Goal: Task Accomplishment & Management: Manage account settings

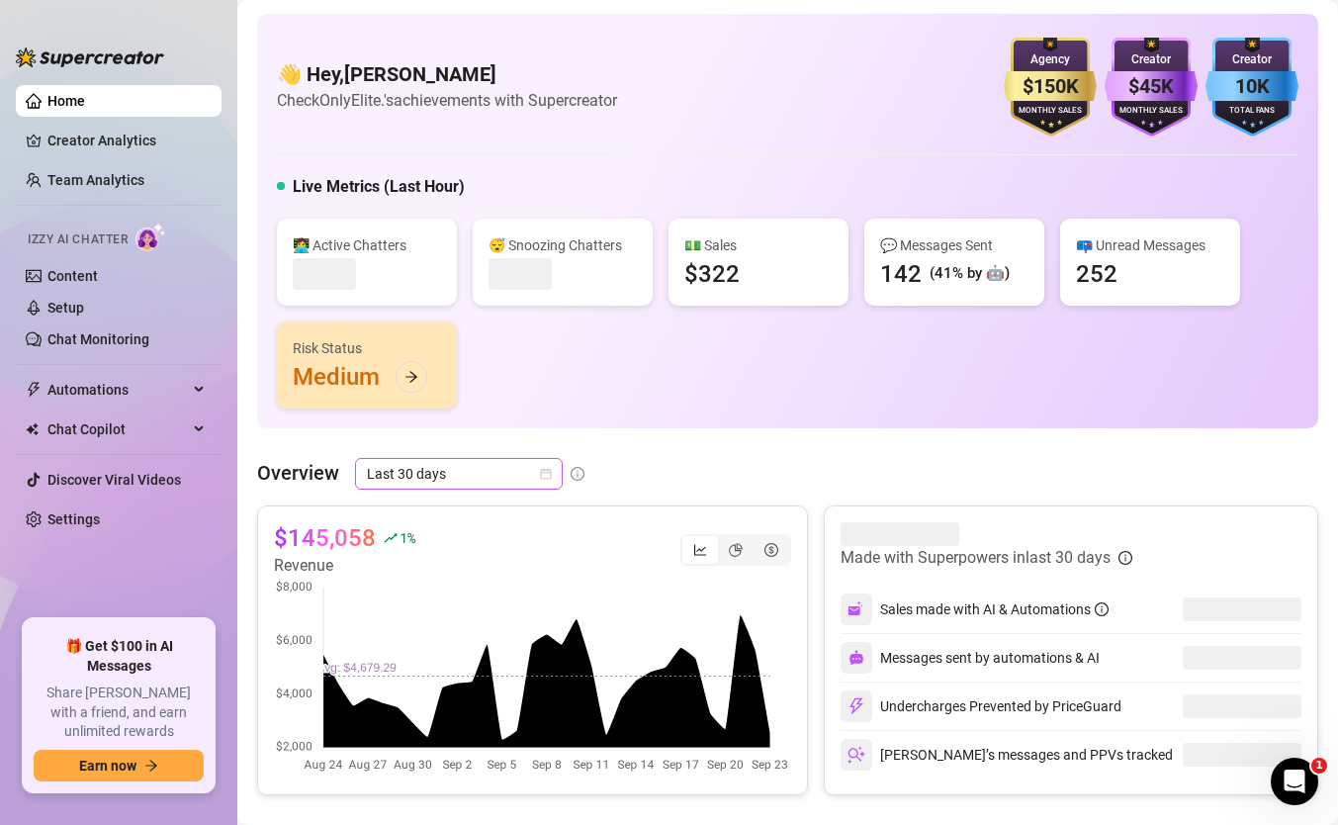
click at [478, 468] on span "Last 30 days" at bounding box center [459, 474] width 184 height 30
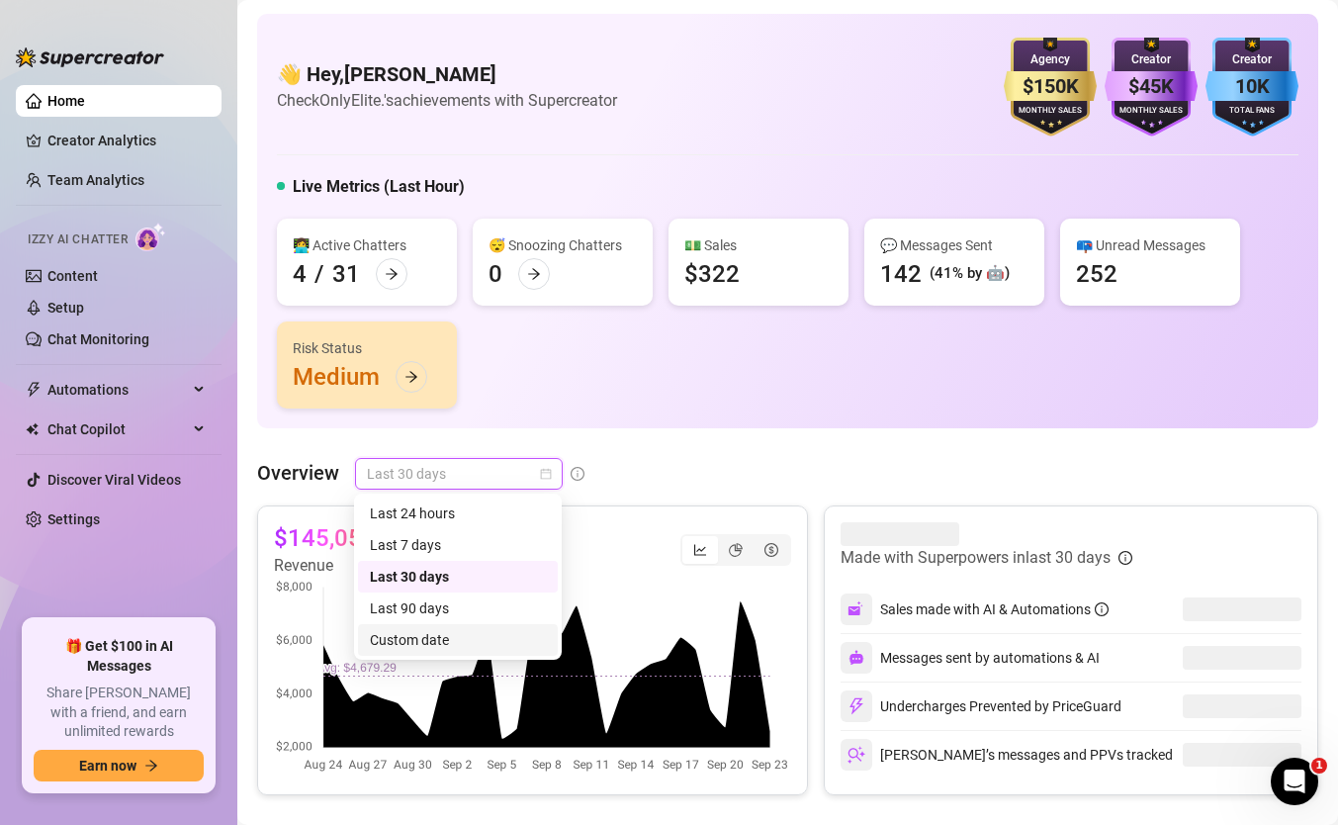
click at [439, 624] on div "Custom date" at bounding box center [458, 640] width 200 height 32
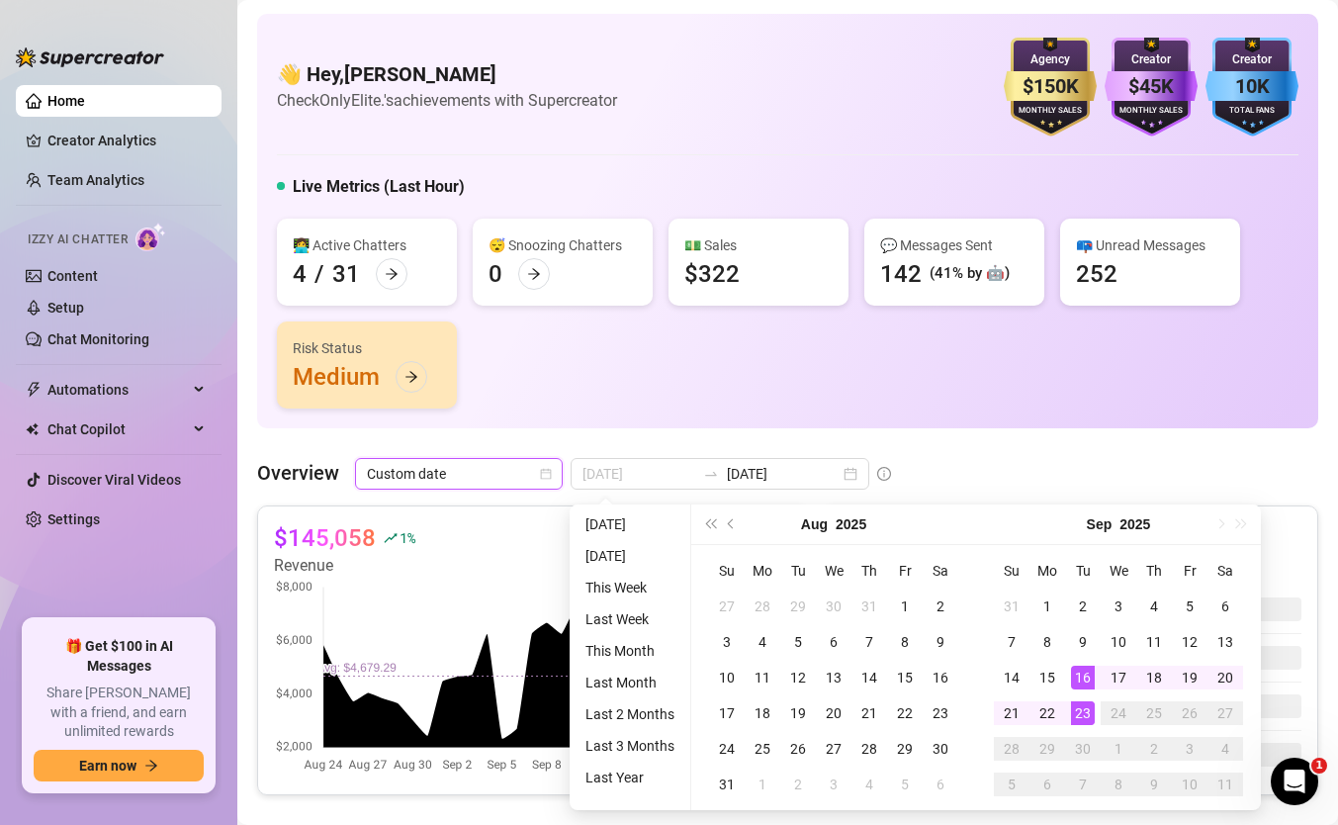
type input "[DATE]"
click at [1081, 704] on div "23" at bounding box center [1083, 713] width 24 height 24
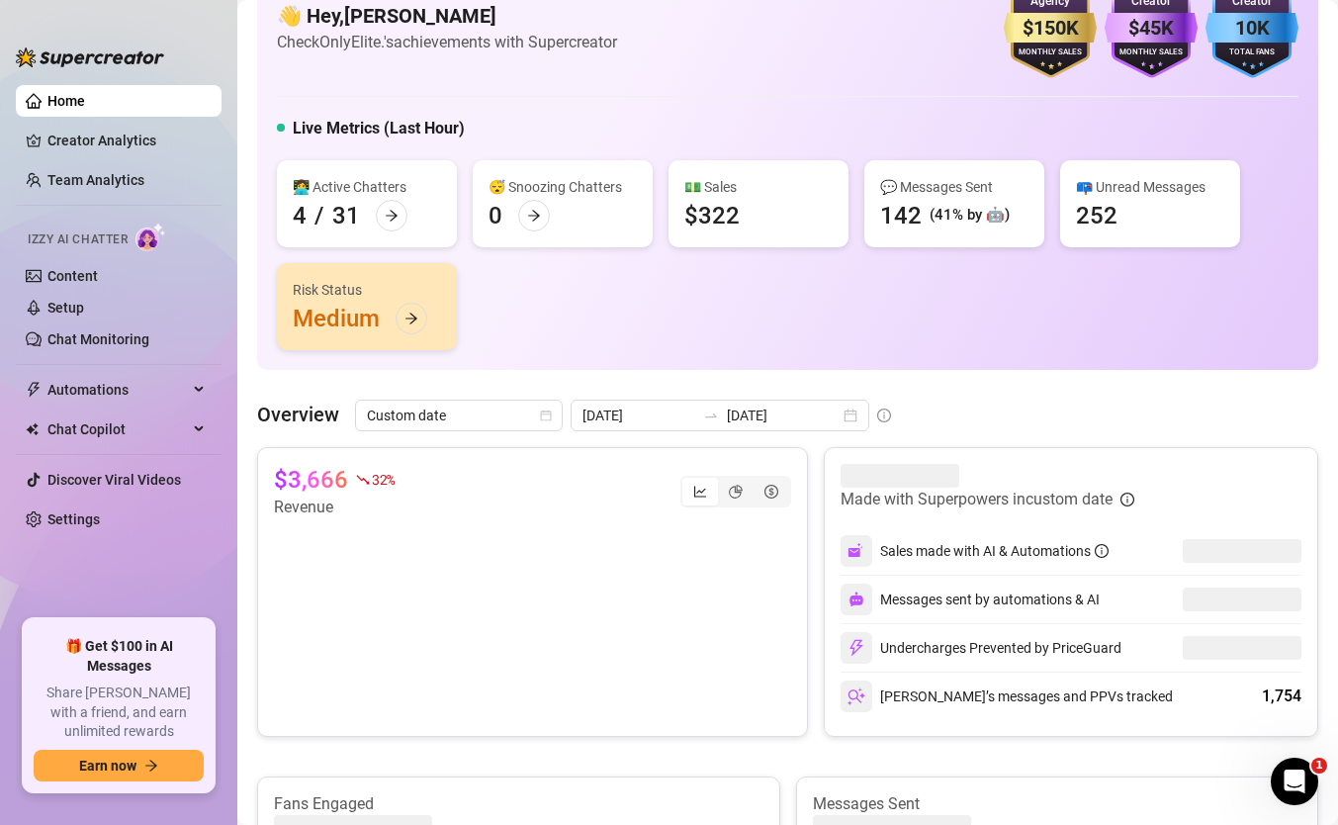
scroll to position [63, 0]
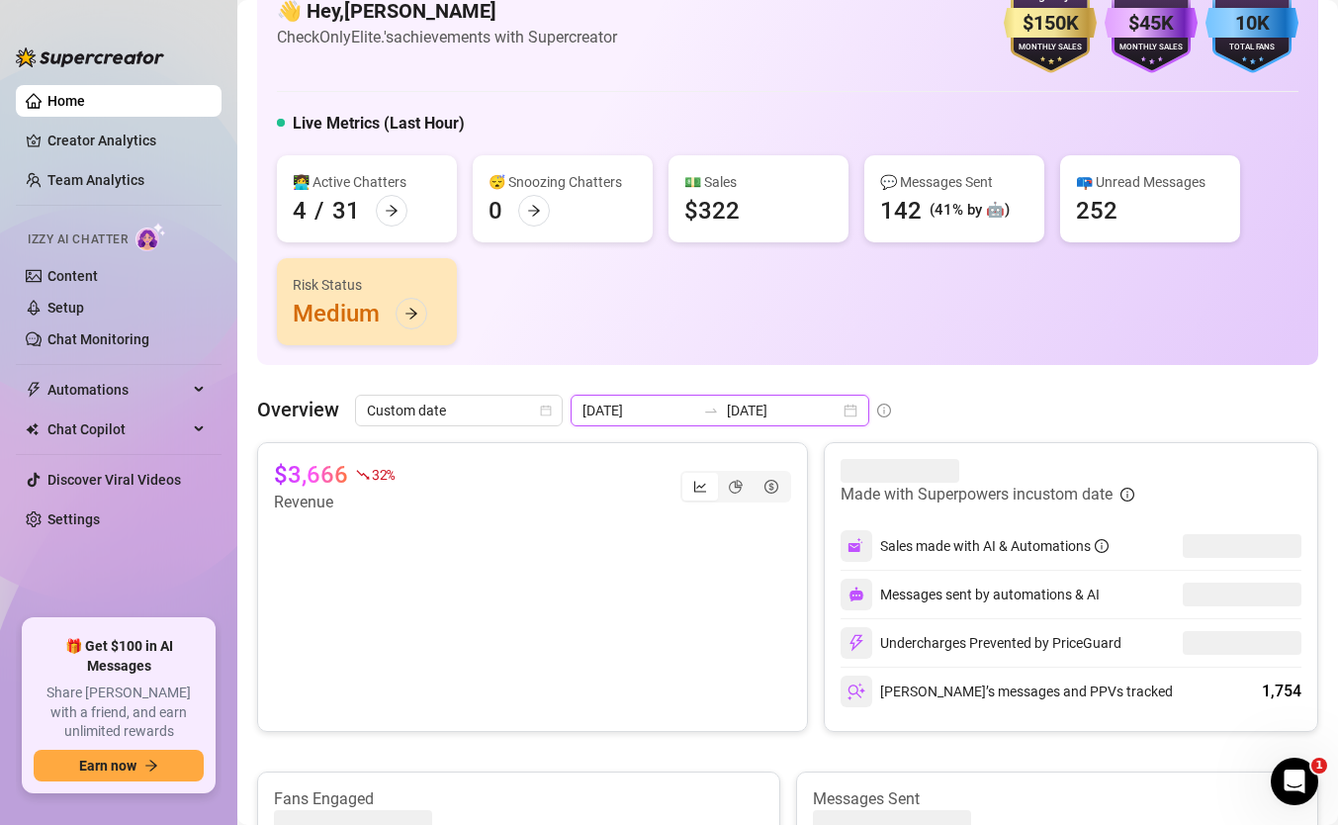
click at [784, 405] on input "[DATE]" at bounding box center [783, 411] width 113 height 22
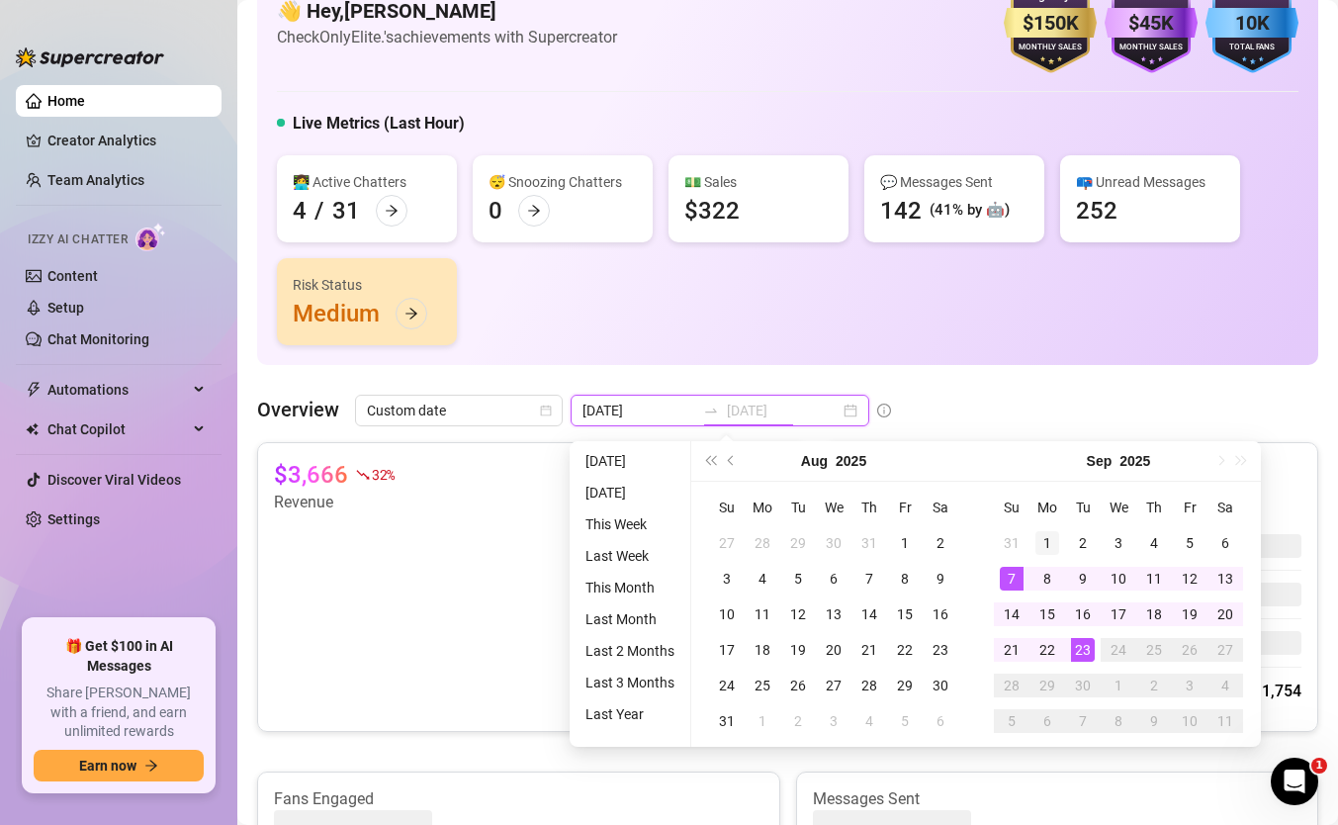
type input "[DATE]"
click at [1041, 547] on div "1" at bounding box center [1047, 543] width 24 height 24
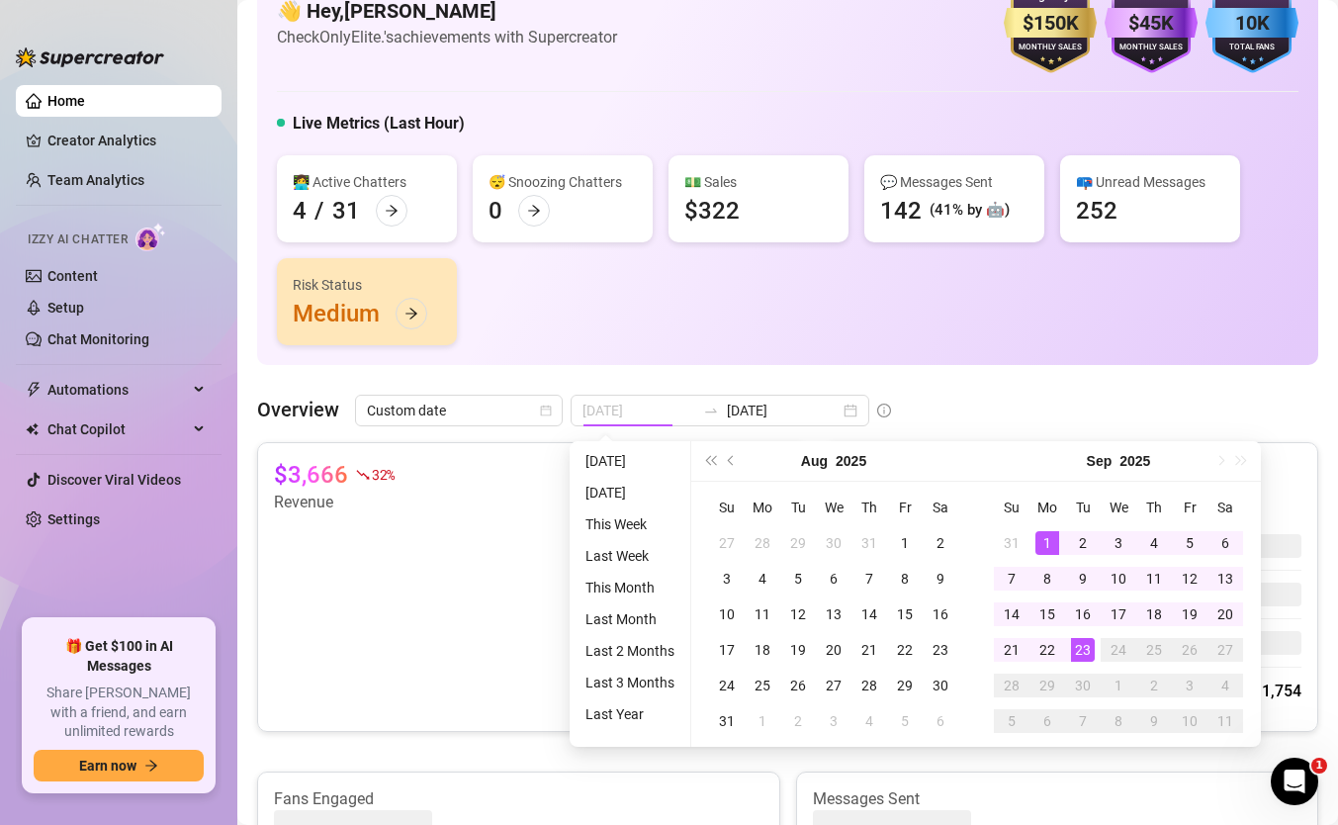
click at [1077, 638] on div "23" at bounding box center [1083, 650] width 24 height 24
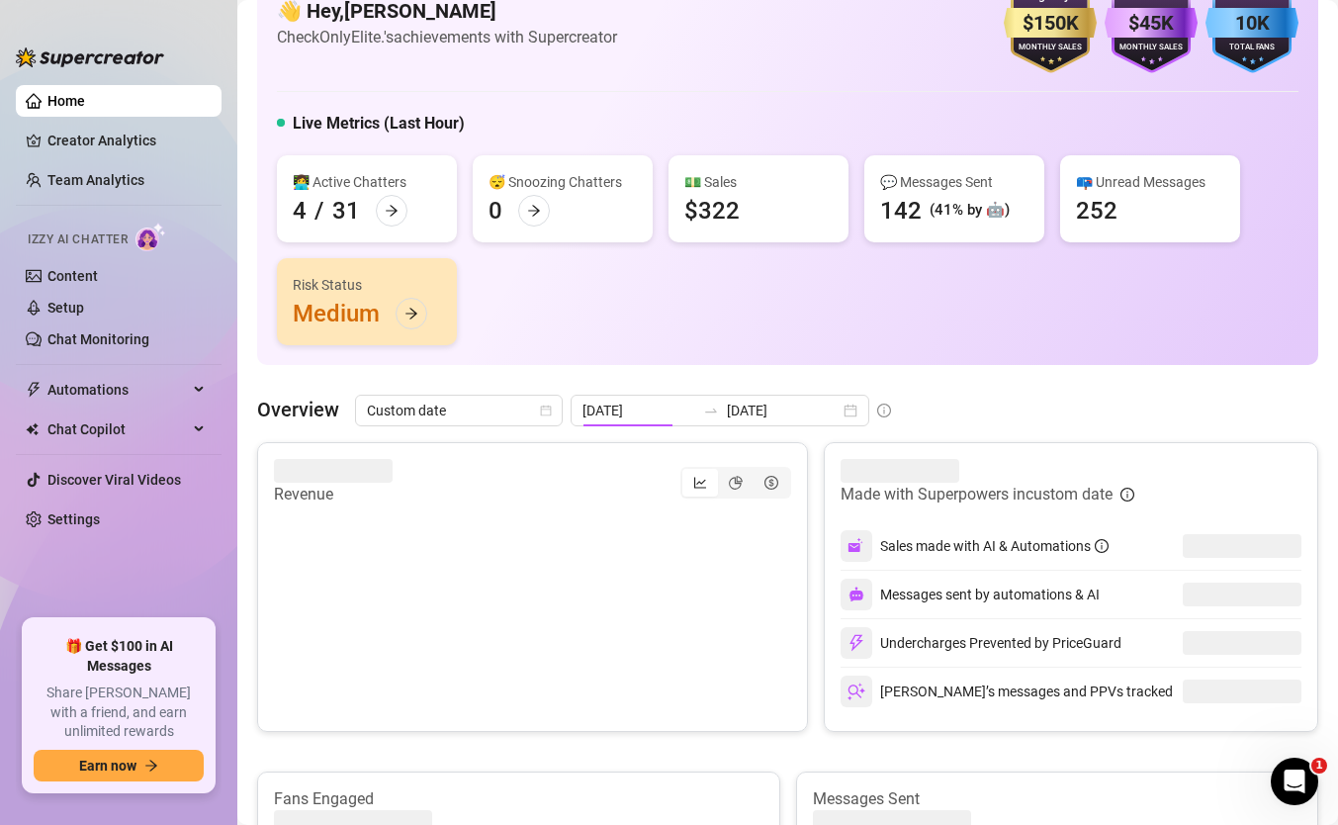
type input "[DATE]"
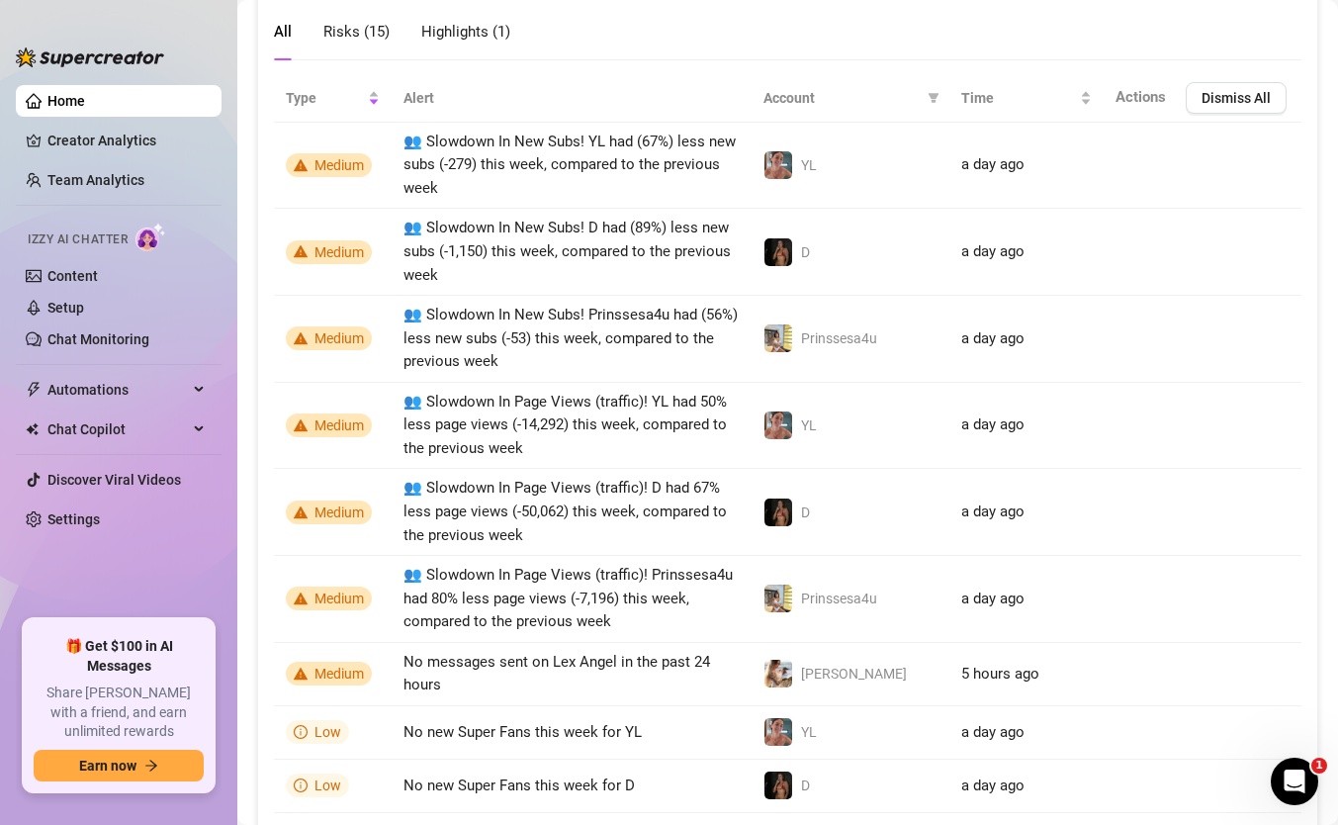
scroll to position [1595, 0]
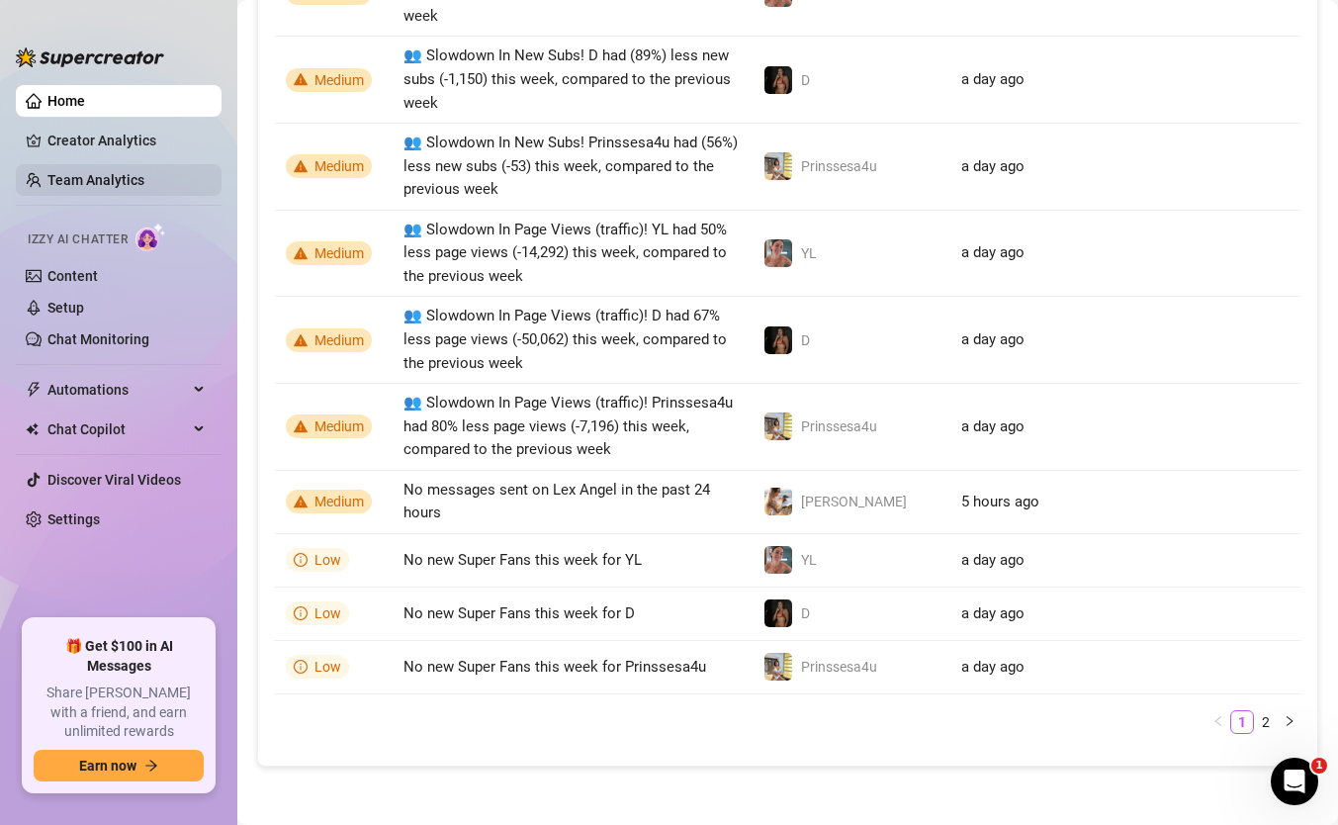
click at [138, 188] on link "Team Analytics" at bounding box center [95, 180] width 97 height 16
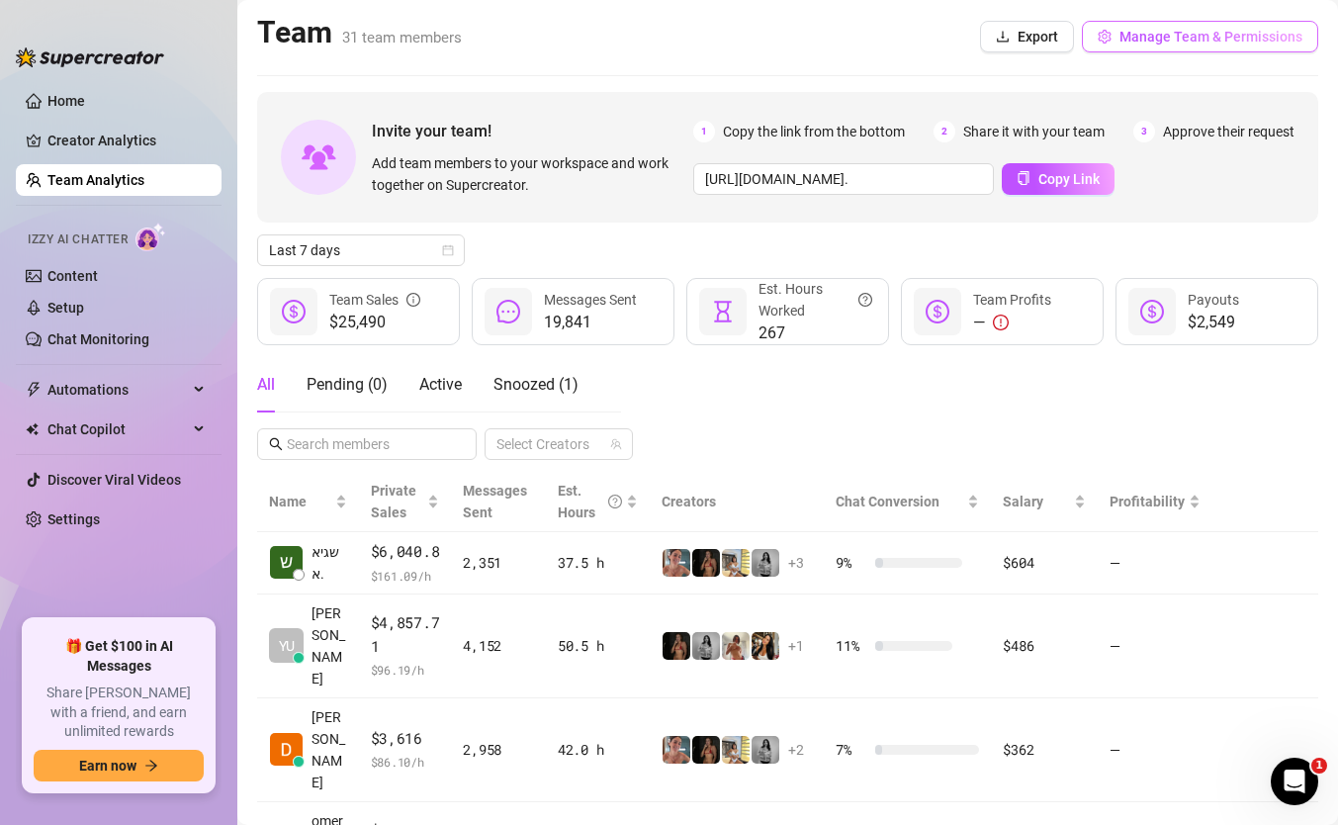
click at [1213, 42] on span "Manage Team & Permissions" at bounding box center [1210, 37] width 183 height 16
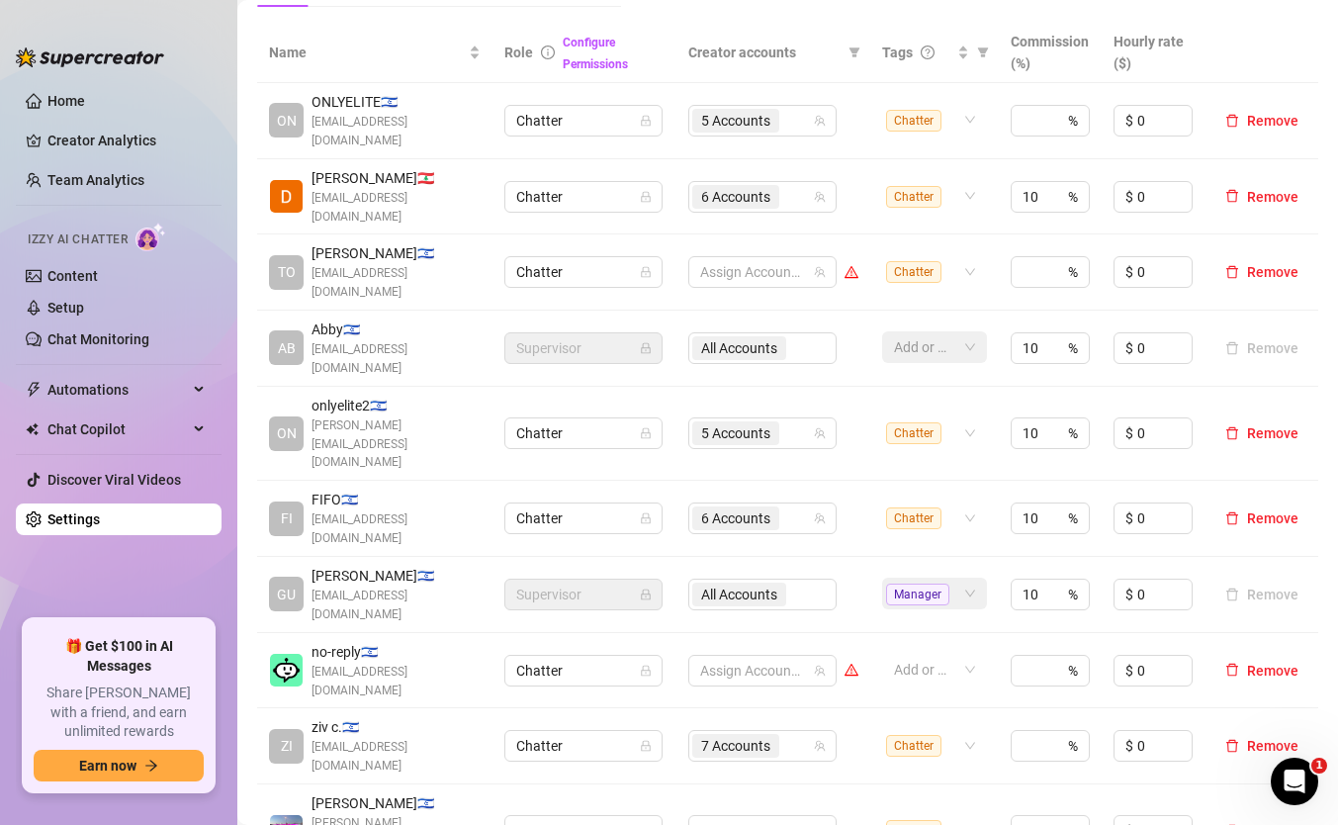
scroll to position [427, 0]
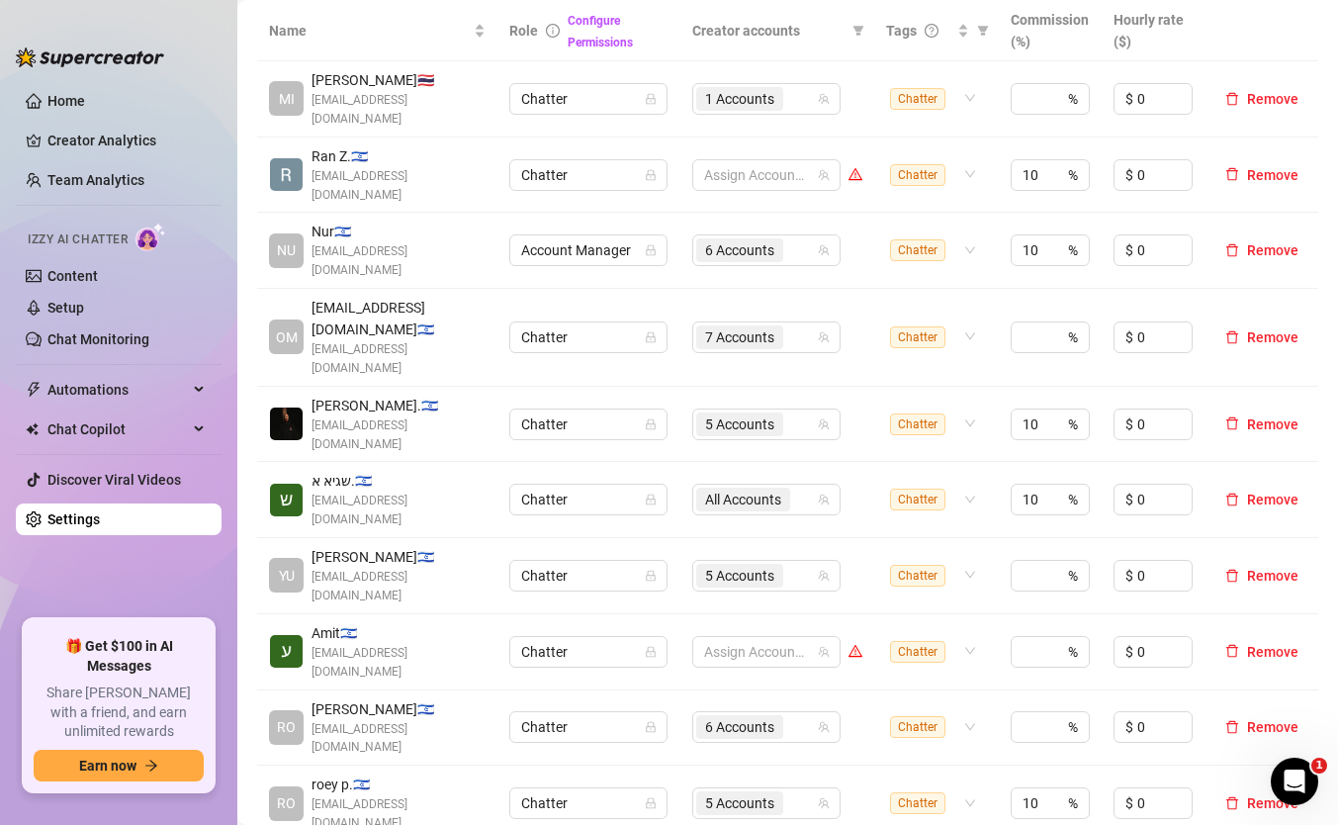
scroll to position [440, 0]
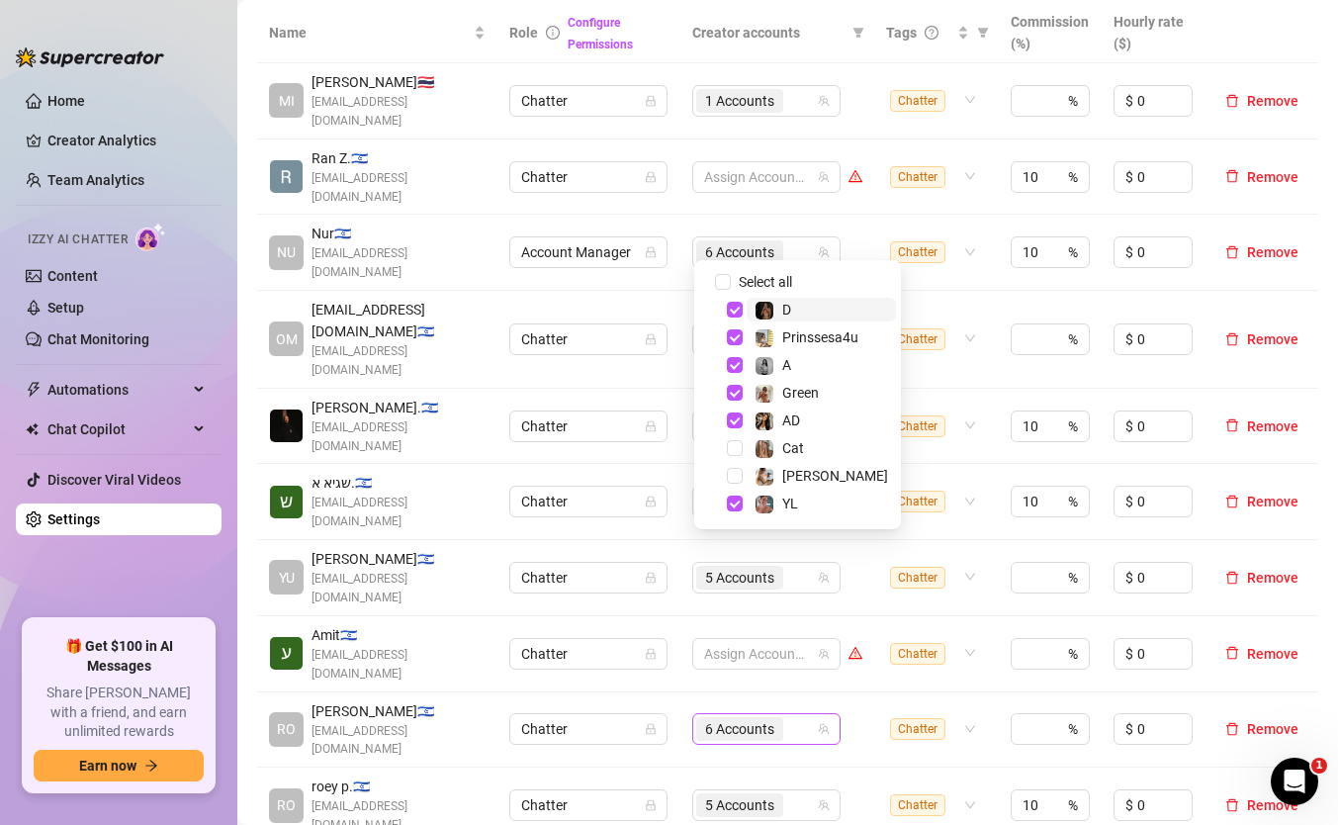
click at [769, 718] on span "6 Accounts" at bounding box center [739, 729] width 69 height 22
click at [784, 449] on span "Cat" at bounding box center [793, 448] width 22 height 16
click at [795, 644] on div "Name Role Configure Permissions Creator accounts Tags Commission (%) Hourly rat…" at bounding box center [787, 443] width 1061 height 880
